Goal: Task Accomplishment & Management: Manage account settings

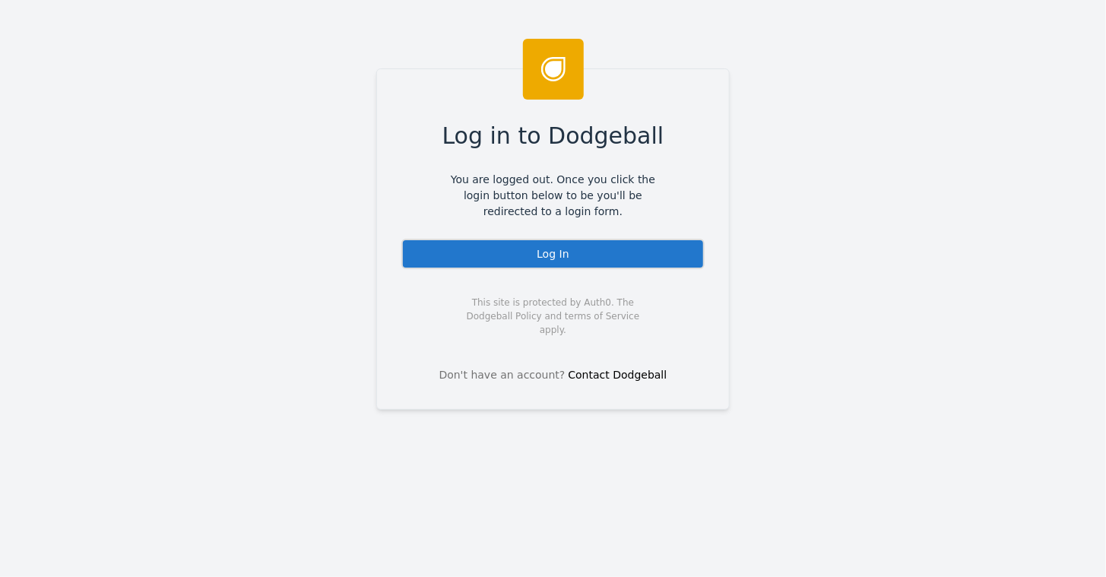
click at [556, 256] on div "Log In" at bounding box center [552, 254] width 303 height 30
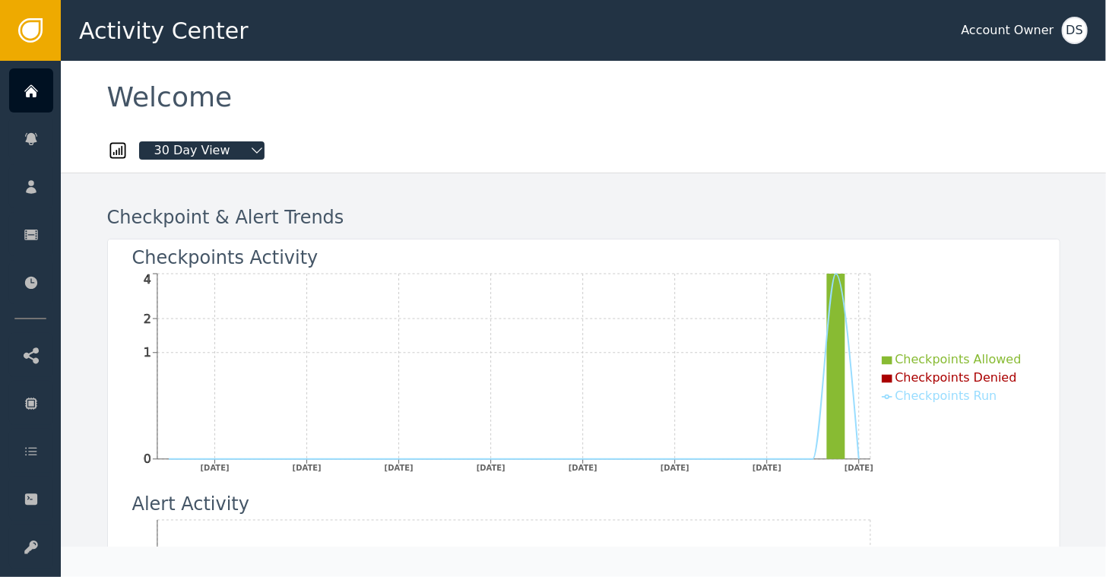
click at [1074, 29] on div "DS" at bounding box center [1075, 30] width 26 height 27
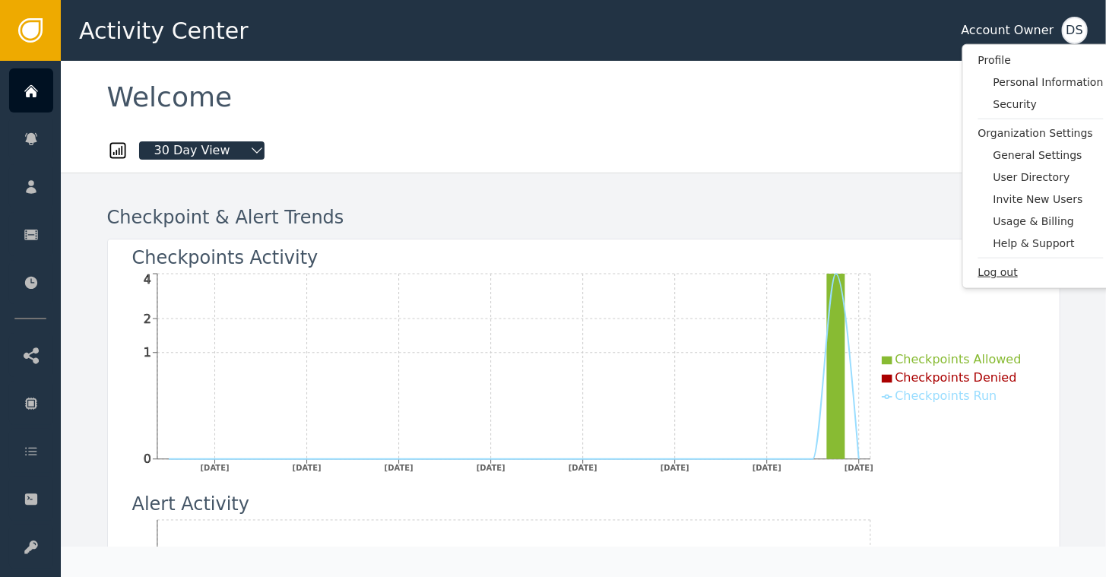
click at [986, 273] on span "Log out" at bounding box center [1040, 272] width 125 height 16
